Goal: Task Accomplishment & Management: Manage account settings

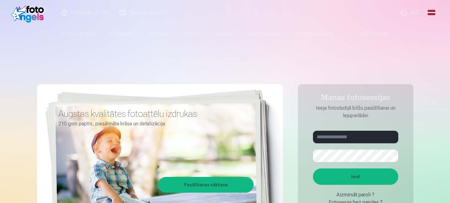
click at [414, 13] on link "Ieiet" at bounding box center [410, 12] width 30 height 25
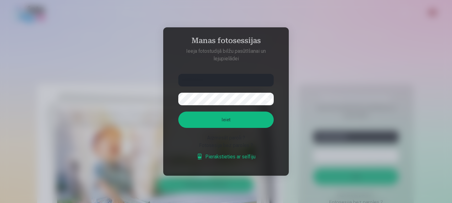
type input "**********"
click at [227, 139] on div "Aizmirsāt paroli ?" at bounding box center [225, 138] width 95 height 8
click at [282, 88] on aside "**********" at bounding box center [226, 101] width 126 height 148
click at [217, 137] on div "Aizmirsāt paroli ?" at bounding box center [225, 138] width 95 height 8
click at [221, 138] on div "Aizmirsāt paroli ?" at bounding box center [225, 138] width 95 height 8
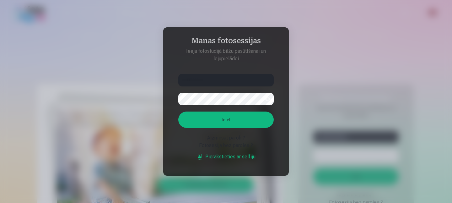
click at [225, 122] on button "Ieiet" at bounding box center [225, 119] width 95 height 16
click at [226, 139] on div "Aizmirsāt paroli ?" at bounding box center [225, 138] width 95 height 8
click at [242, 138] on div "Aizmirsāt paroli ?" at bounding box center [225, 138] width 95 height 8
click at [227, 142] on div "Fotosesija bez paroles ?" at bounding box center [225, 146] width 95 height 8
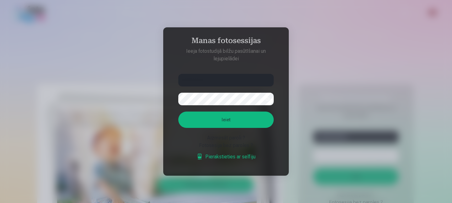
click at [224, 157] on link "Pierakstieties ar selfiju" at bounding box center [225, 157] width 59 height 8
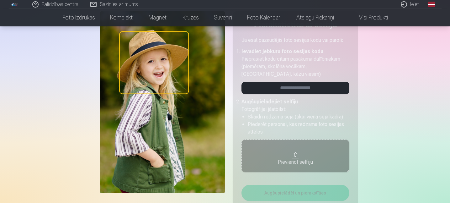
scroll to position [44, 0]
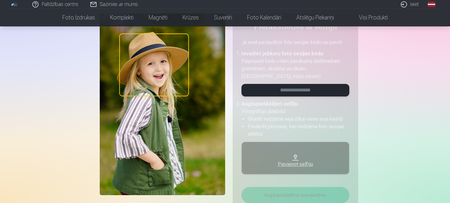
click at [325, 93] on input "email" at bounding box center [296, 90] width 108 height 13
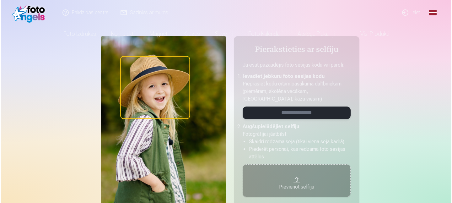
scroll to position [0, 0]
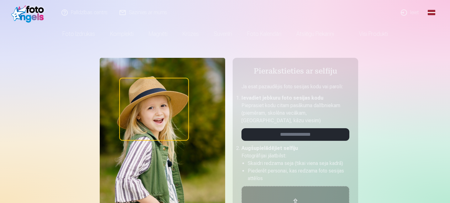
click at [409, 11] on link "Ieiet" at bounding box center [410, 12] width 30 height 25
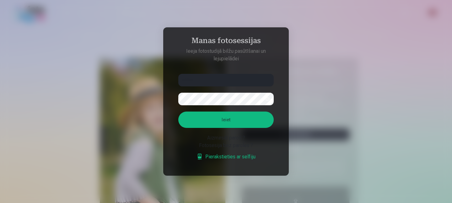
type input "******"
click at [198, 120] on button "Ieiet" at bounding box center [225, 119] width 95 height 16
